Goal: Task Accomplishment & Management: Manage account settings

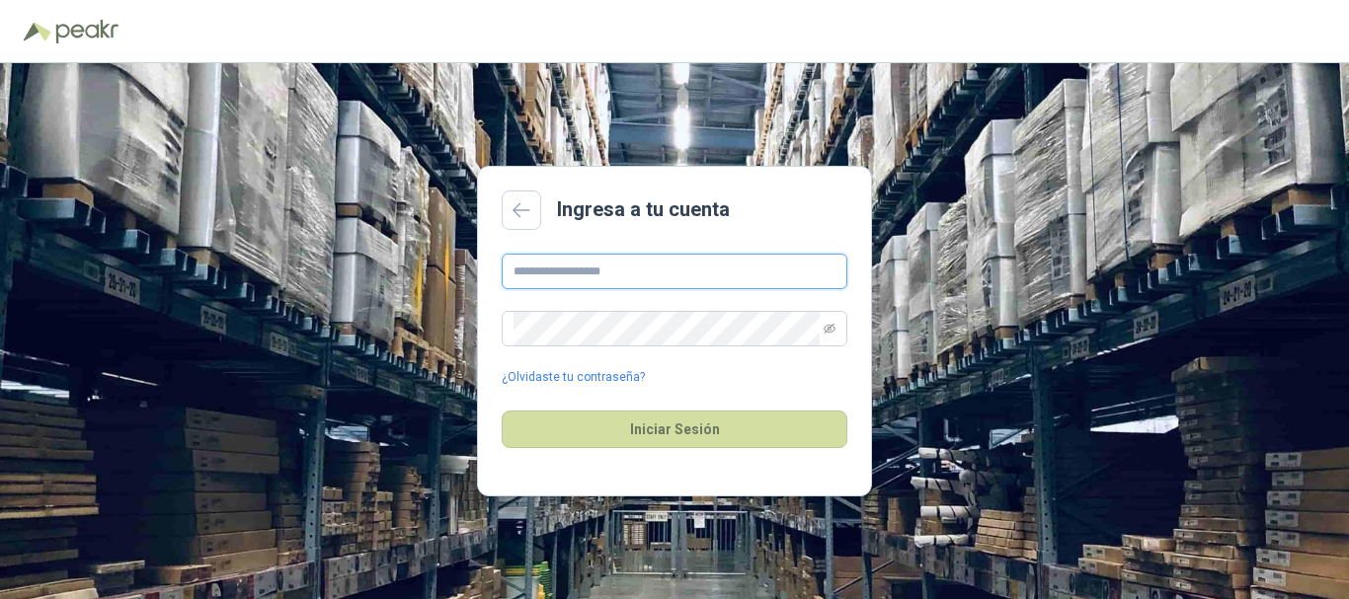
click at [599, 282] on input "text" at bounding box center [675, 272] width 346 height 36
click at [683, 265] on input "text" at bounding box center [675, 272] width 346 height 36
click at [915, 70] on div "Ingresa a tu cuenta ¿Olvidaste tu contraseña? Iniciar Sesión" at bounding box center [674, 331] width 1349 height 536
click at [562, 264] on input "text" at bounding box center [675, 272] width 346 height 36
click at [576, 277] on input "text" at bounding box center [675, 272] width 346 height 36
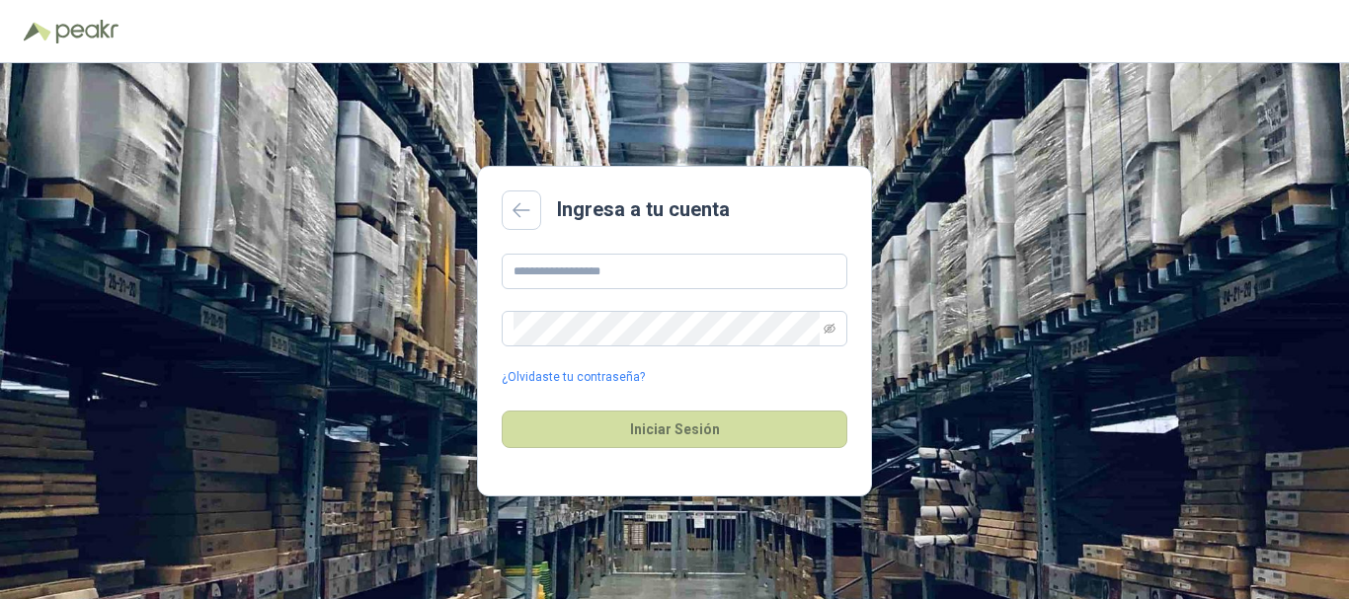
click at [562, 235] on main "Ingresa a tu cuenta ¿Olvidaste tu contraseña? Iniciar Sesión" at bounding box center [674, 331] width 395 height 331
click at [520, 273] on input "text" at bounding box center [675, 272] width 346 height 36
click at [731, 191] on div "Ingresa a tu cuenta" at bounding box center [675, 210] width 346 height 39
click at [609, 250] on main "Ingresa a tu cuenta ¿Olvidaste tu contraseña? Iniciar Sesión" at bounding box center [674, 331] width 395 height 331
click at [604, 265] on input "text" at bounding box center [675, 272] width 346 height 36
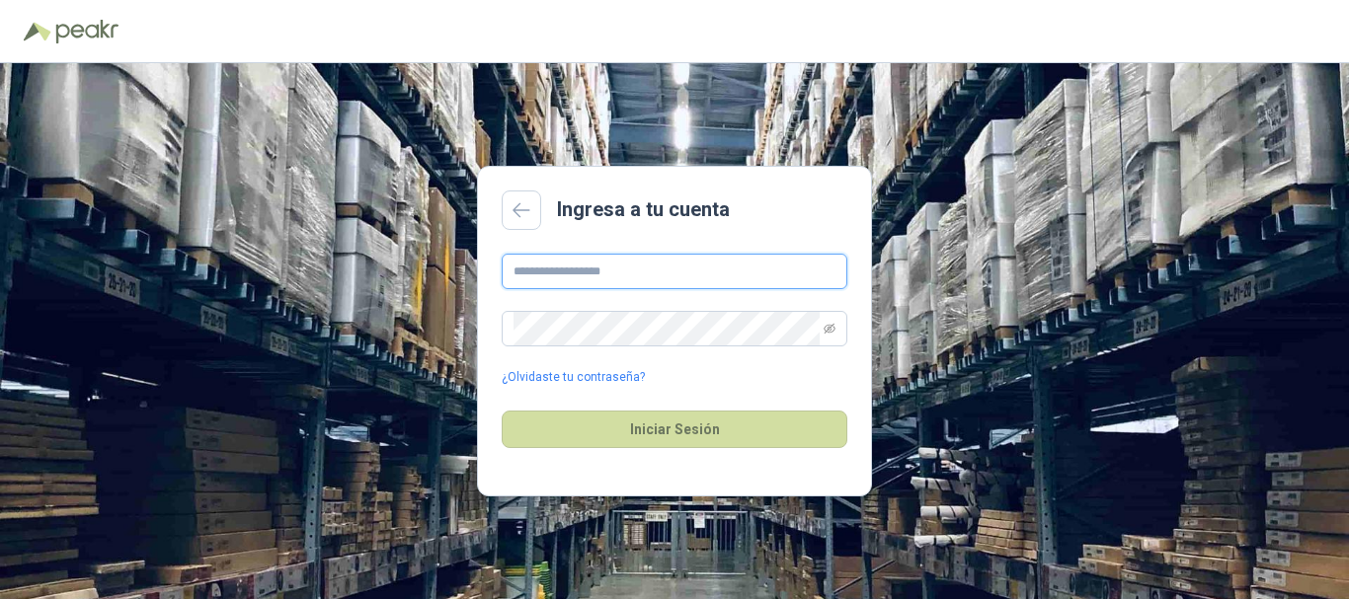
click at [564, 284] on input "text" at bounding box center [675, 272] width 346 height 36
type input "**********"
